Goal: Navigation & Orientation: Understand site structure

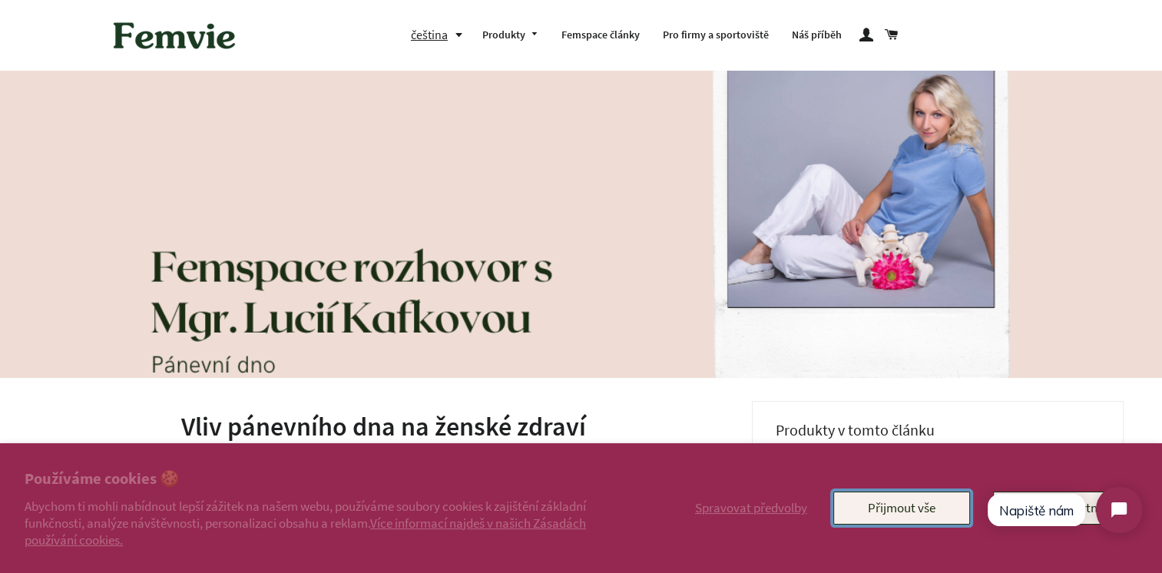
click at [918, 518] on button "Přijmout vše" at bounding box center [901, 507] width 137 height 32
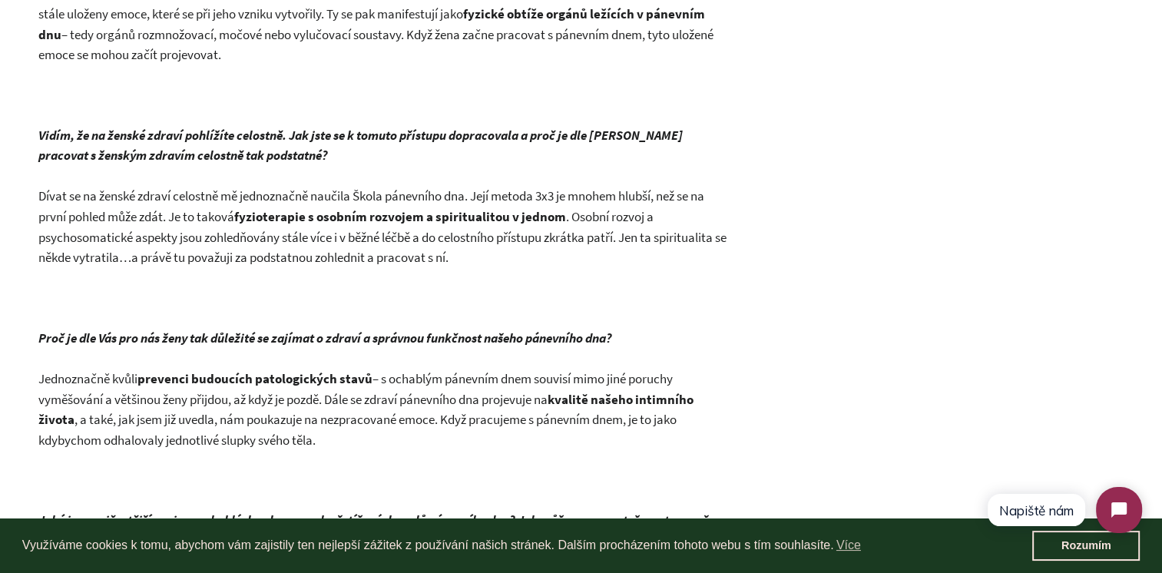
scroll to position [1075, 0]
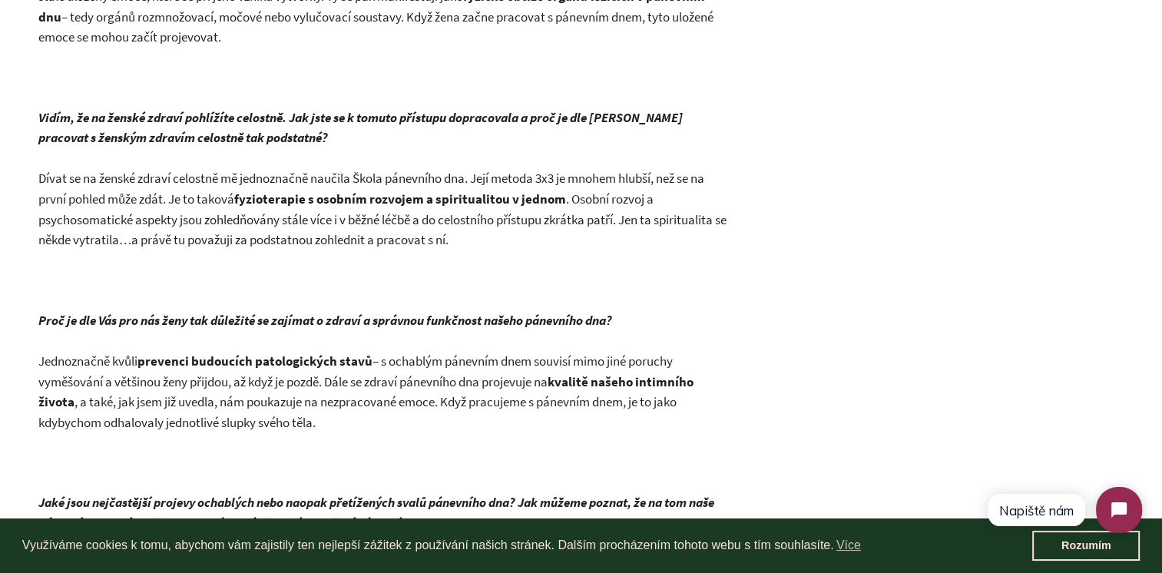
click html "Napiště nám"
click at [1071, 547] on link "Rozumím" at bounding box center [1085, 546] width 107 height 31
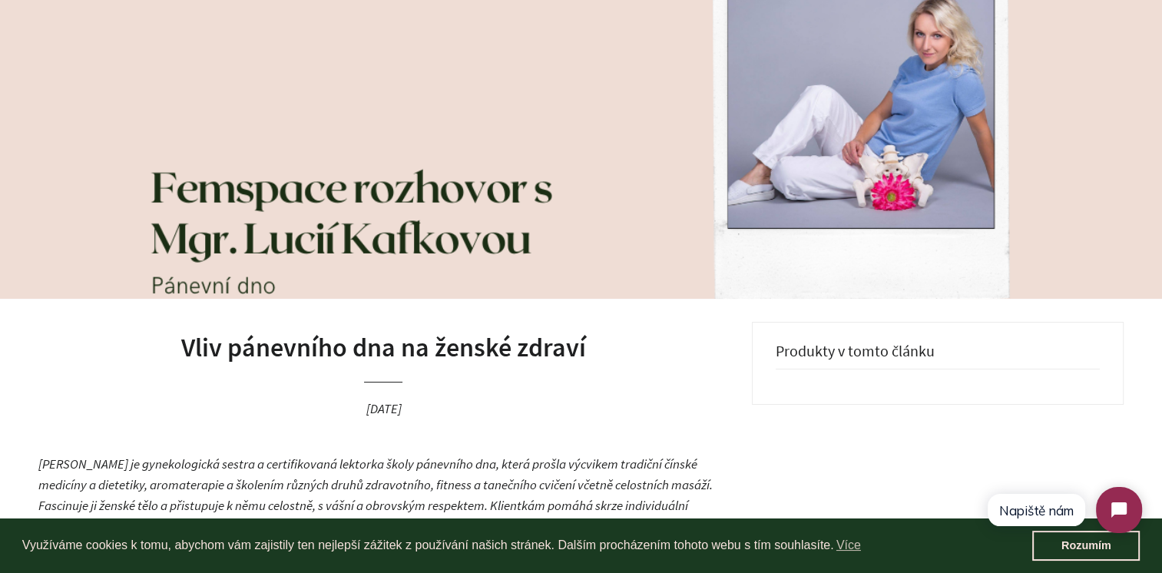
scroll to position [0, 0]
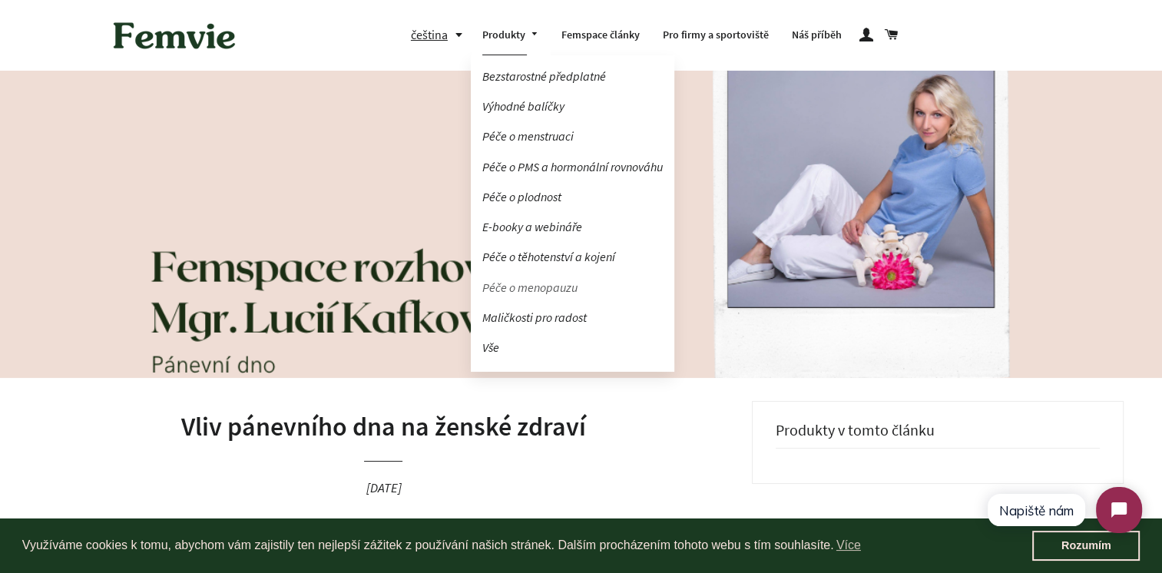
click at [534, 289] on link "Péče o menopauzu" at bounding box center [572, 287] width 203 height 27
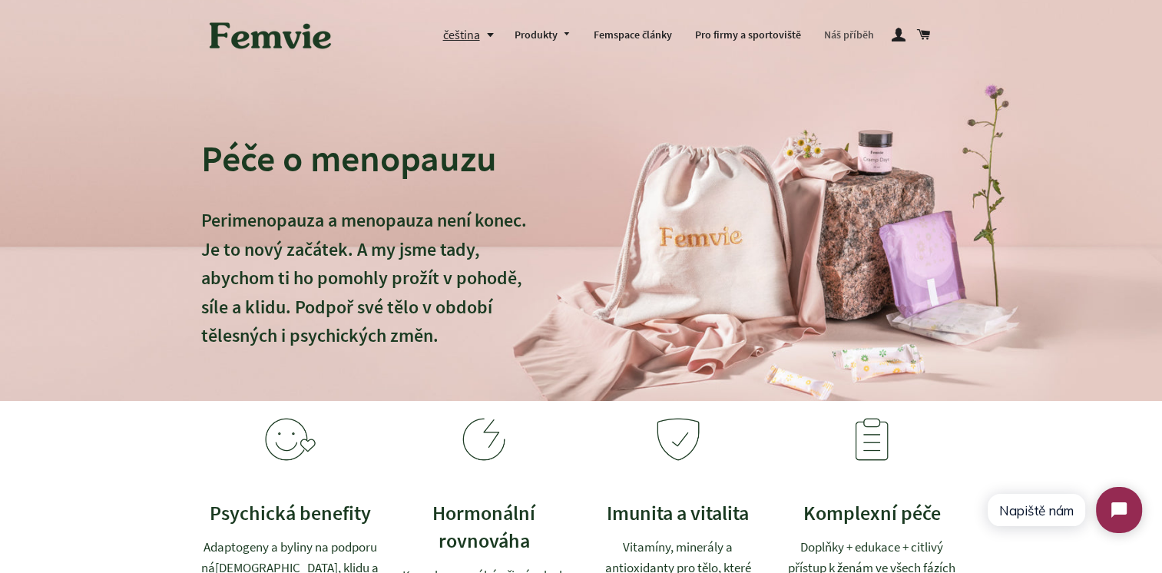
click at [836, 36] on link "Náš příběh" at bounding box center [848, 35] width 73 height 40
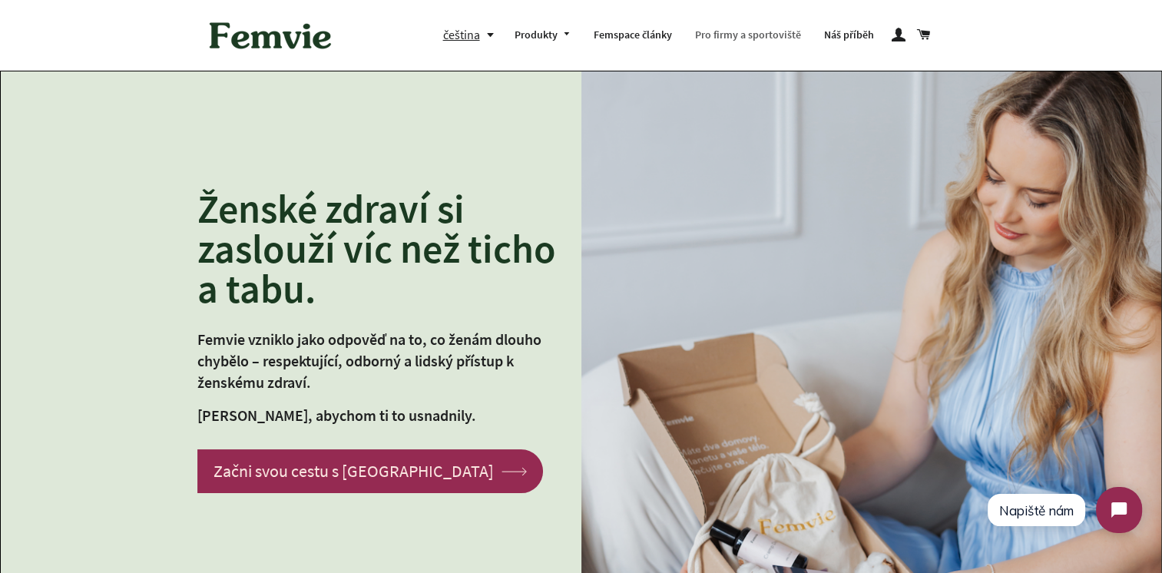
click at [729, 36] on link "Pro firmy a sportoviště" at bounding box center [747, 35] width 129 height 40
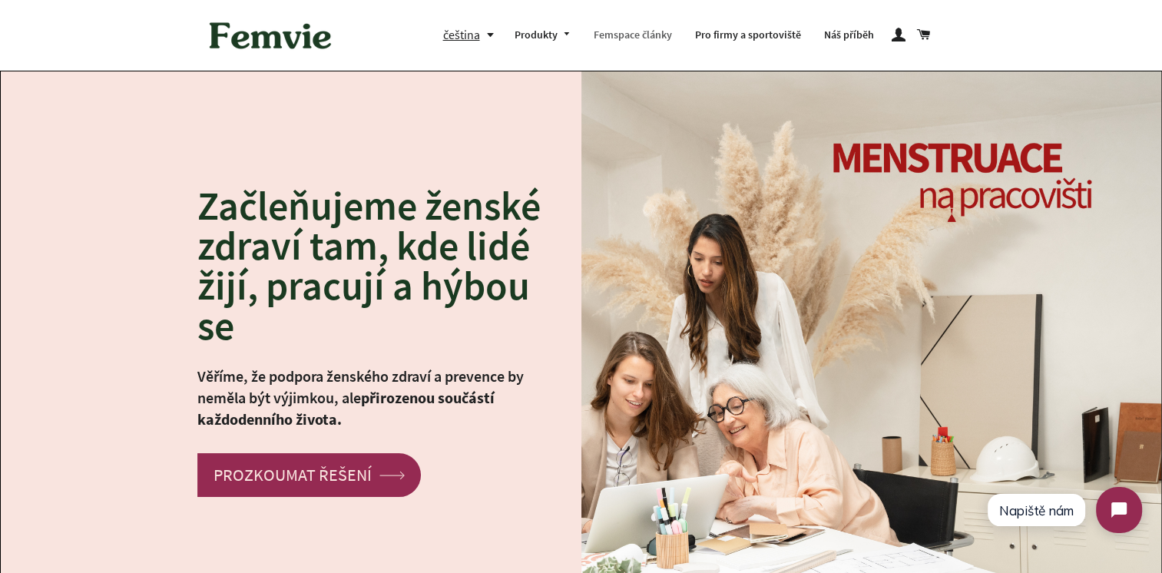
click at [630, 38] on link "Femspace články" at bounding box center [632, 35] width 101 height 40
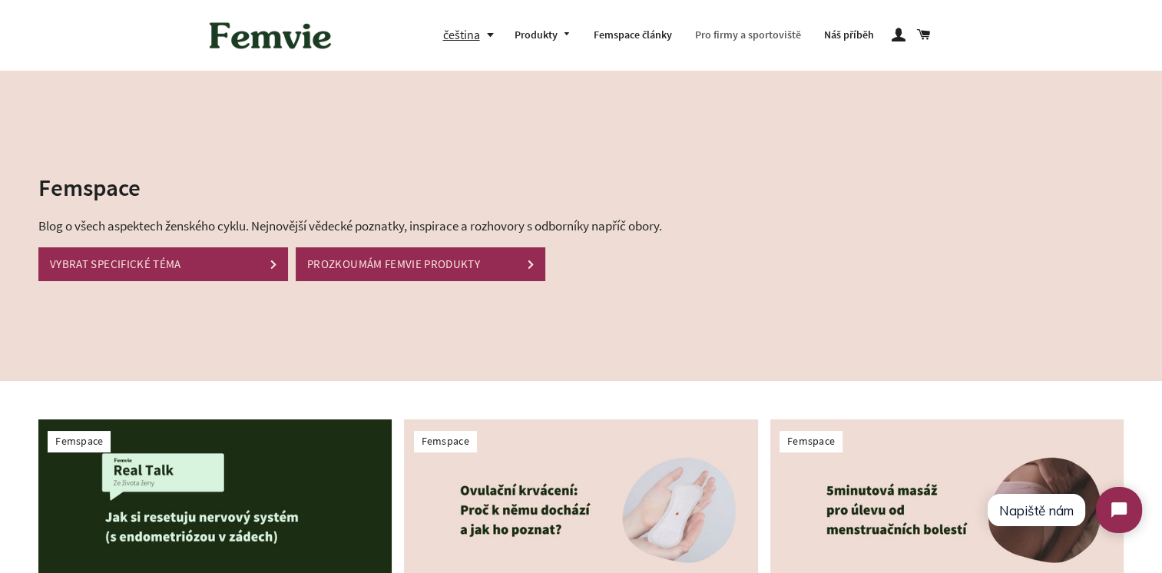
click at [752, 35] on link "Pro firmy a sportoviště" at bounding box center [747, 35] width 129 height 40
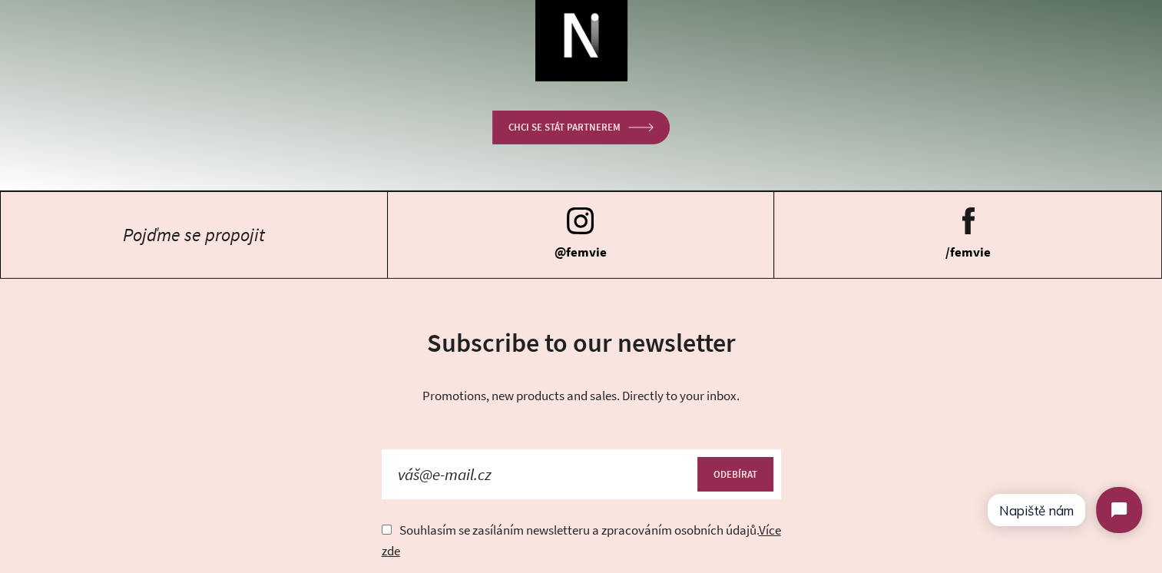
scroll to position [5298, 0]
